Goal: Find contact information: Find contact information

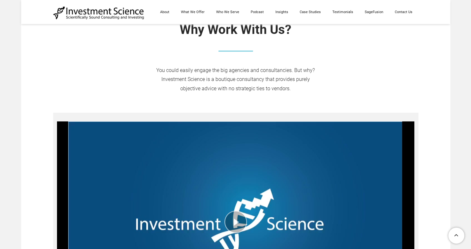
scroll to position [402, 0]
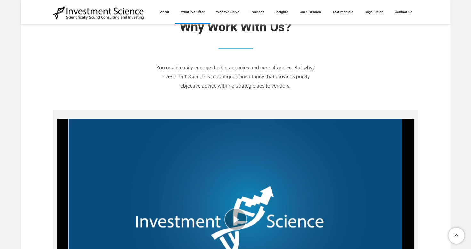
click at [203, 12] on link "What We Offer" at bounding box center [192, 12] width 35 height 24
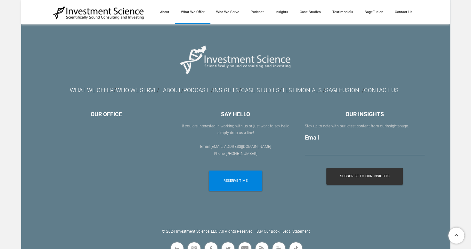
scroll to position [1071, 0]
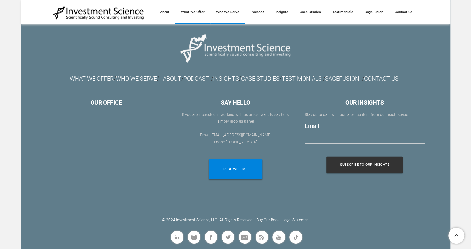
click at [229, 10] on link "Who We Serve" at bounding box center [227, 12] width 35 height 24
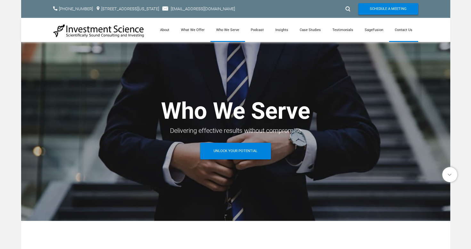
click at [404, 29] on link "Contact Us" at bounding box center [403, 30] width 29 height 24
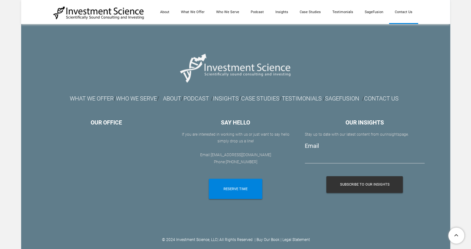
scroll to position [714, 0]
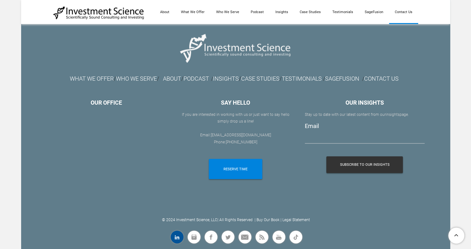
click at [178, 235] on link "Linkedin" at bounding box center [177, 237] width 15 height 15
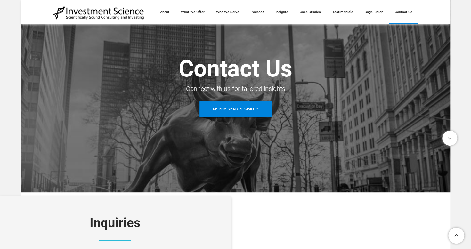
scroll to position [0, 0]
